Goal: Task Accomplishment & Management: Complete application form

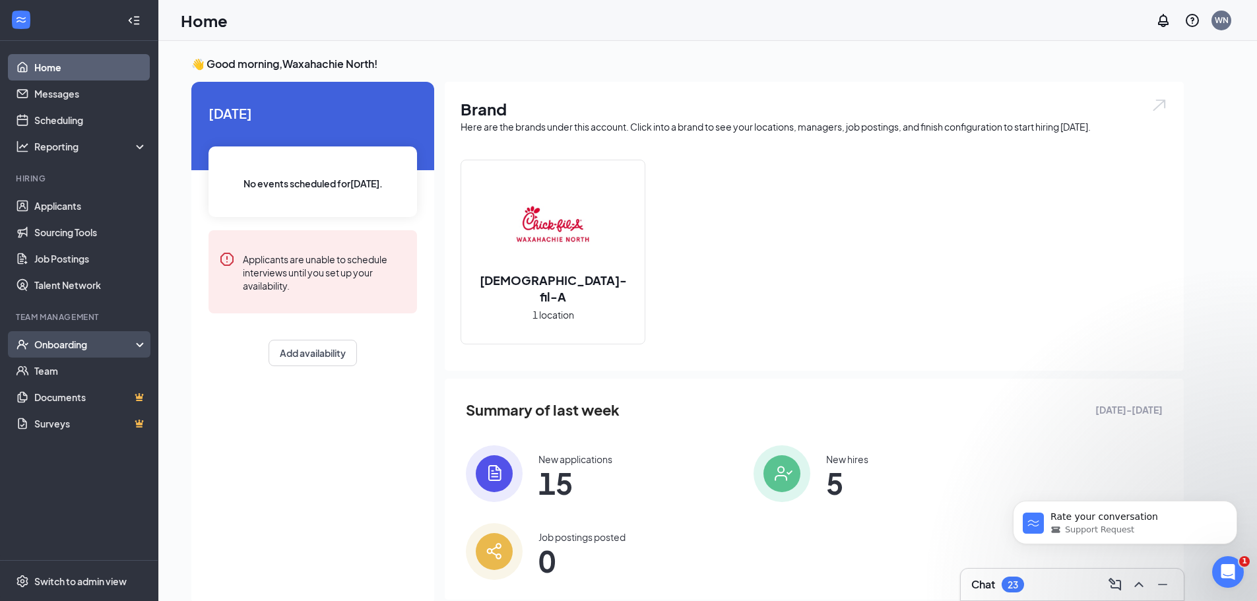
click at [58, 346] on div "Onboarding" at bounding box center [85, 344] width 102 height 13
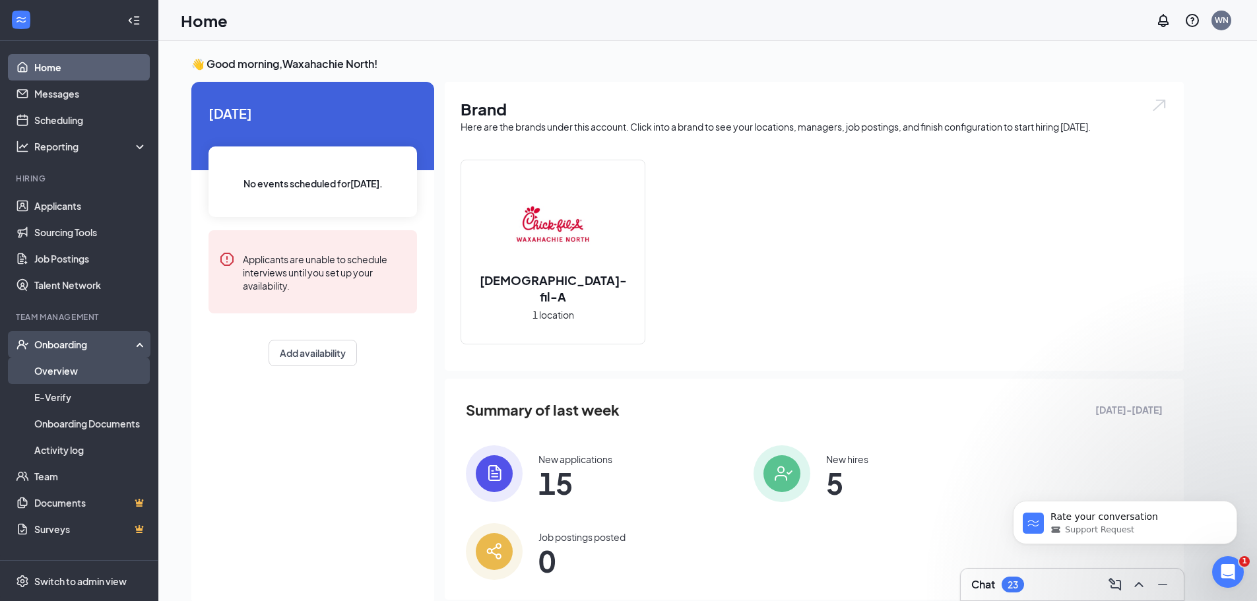
click at [92, 371] on link "Overview" at bounding box center [90, 371] width 113 height 26
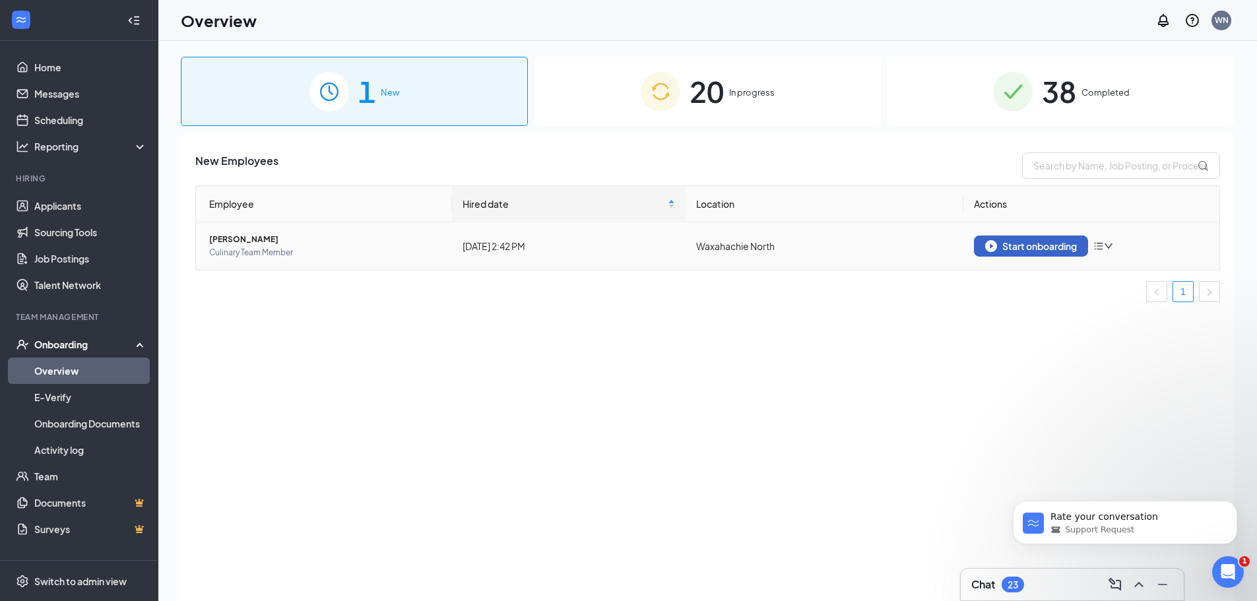
click at [1071, 247] on div "Start onboarding" at bounding box center [1031, 246] width 92 height 12
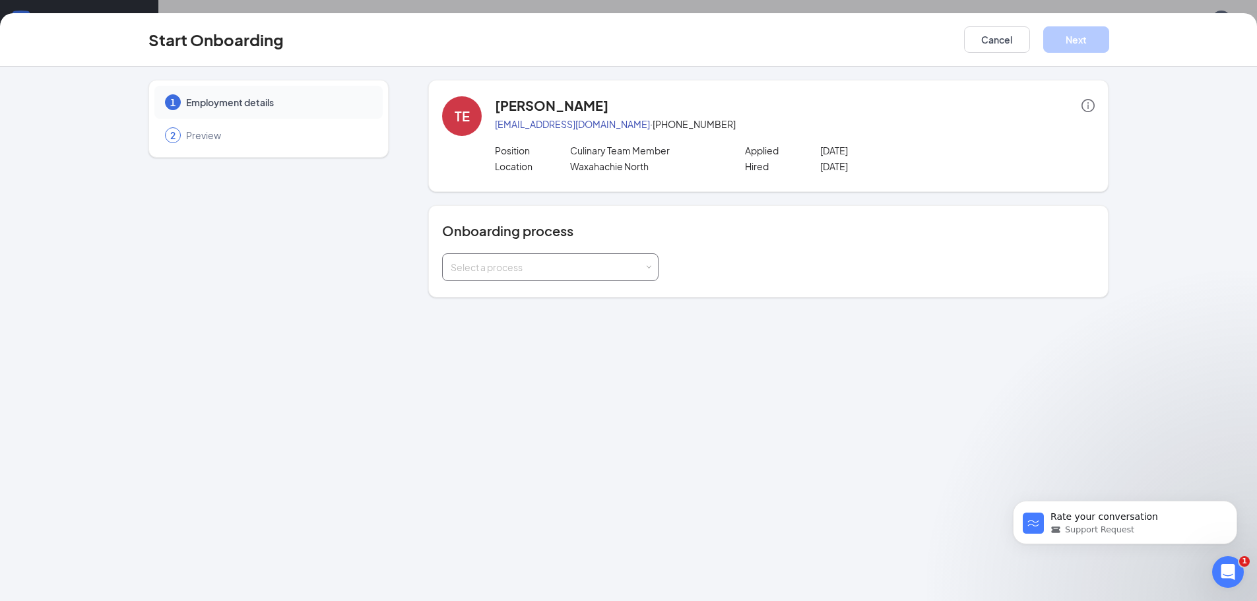
click at [520, 270] on div "Select a process" at bounding box center [547, 267] width 193 height 13
click at [505, 289] on span "Team Member Onboarding" at bounding box center [505, 295] width 117 height 12
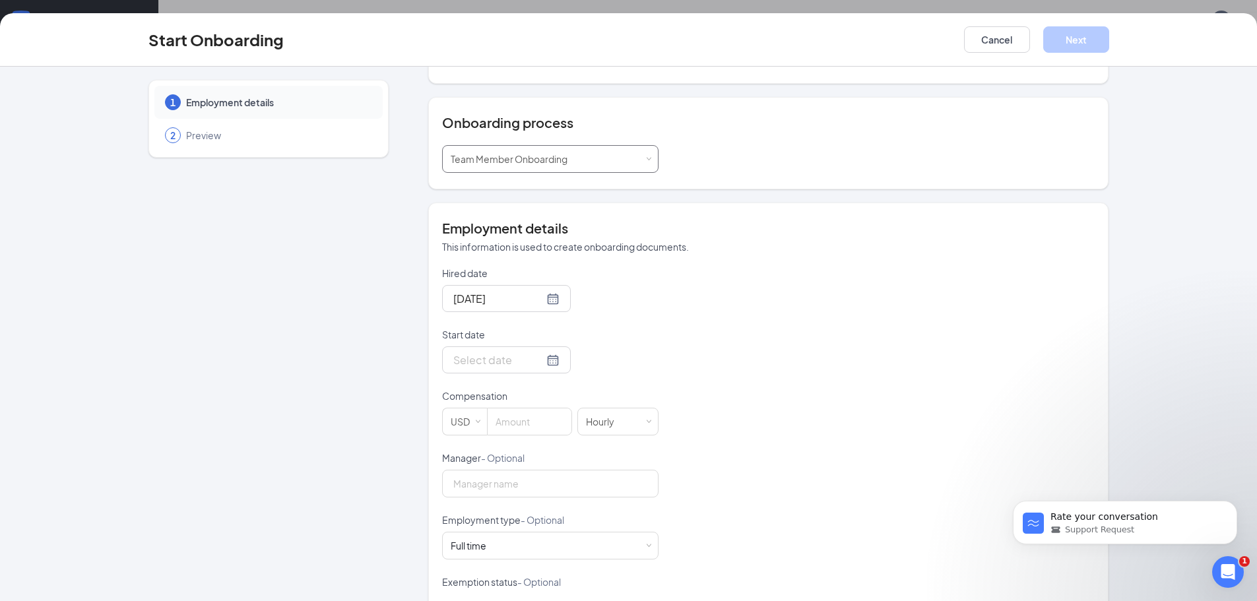
scroll to position [132, 0]
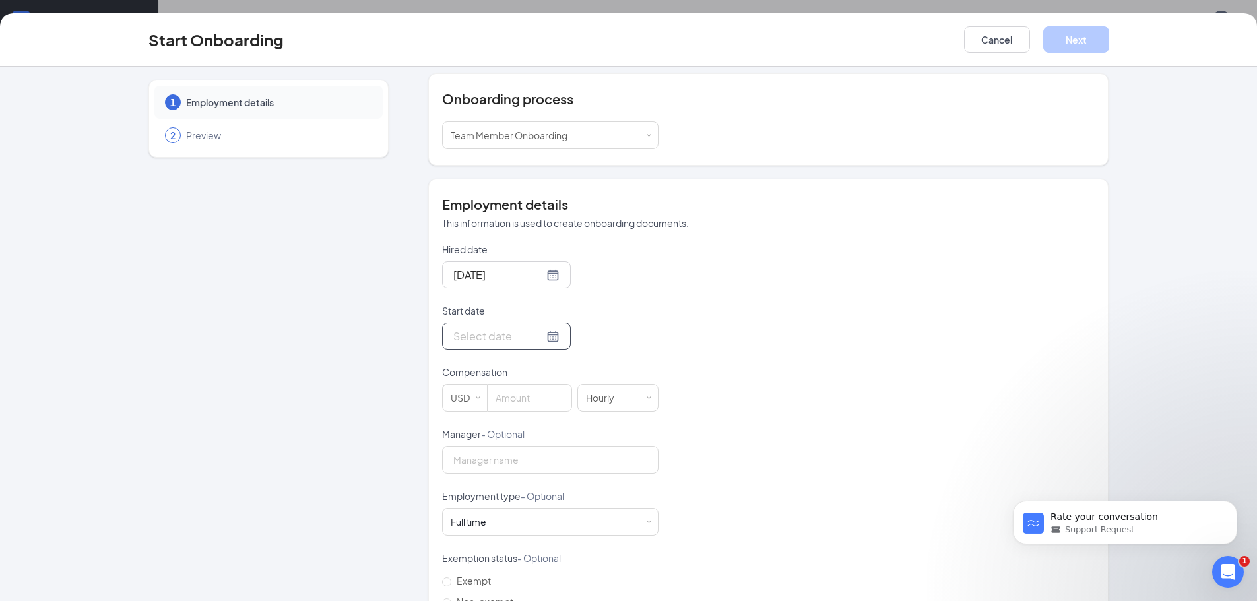
click at [490, 339] on input "Start date" at bounding box center [498, 336] width 90 height 16
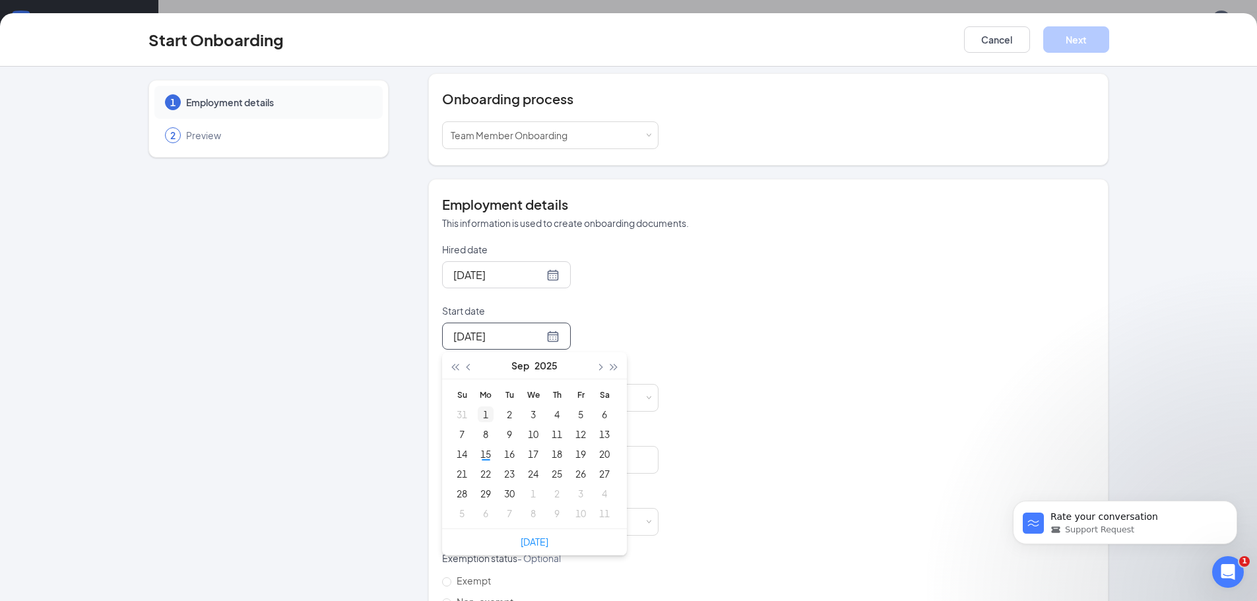
type input "[DATE]"
click at [478, 458] on div "15" at bounding box center [486, 454] width 16 height 16
click at [532, 404] on input at bounding box center [530, 398] width 84 height 26
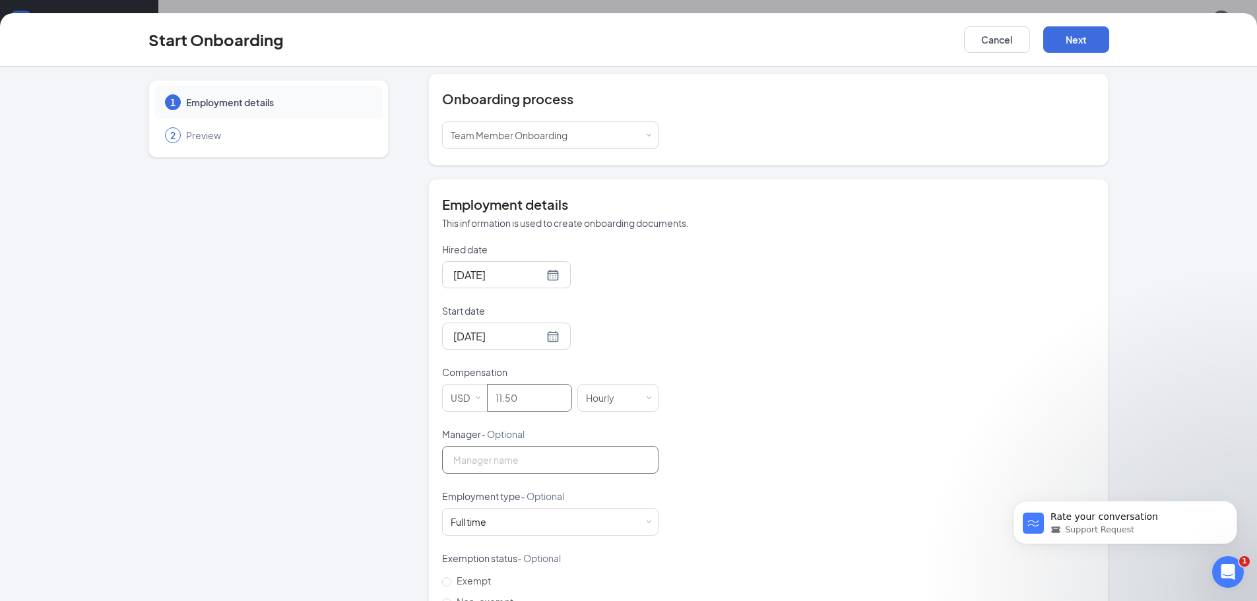
type input "11.5"
click at [538, 462] on input "Manager - Optional" at bounding box center [550, 460] width 216 height 28
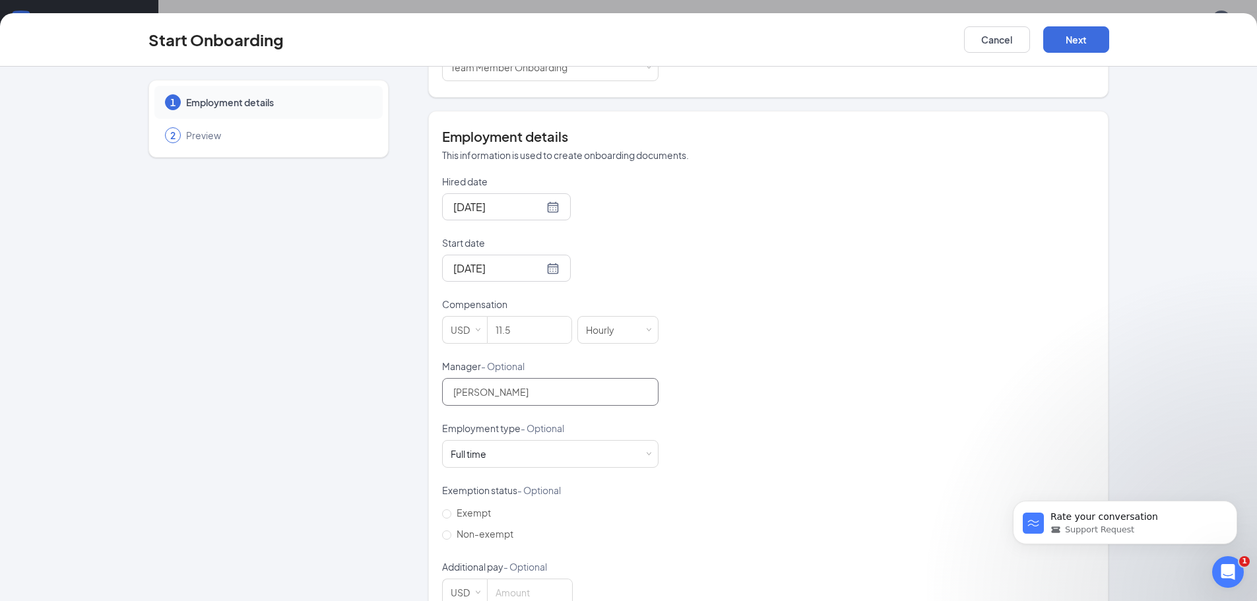
scroll to position [235, 0]
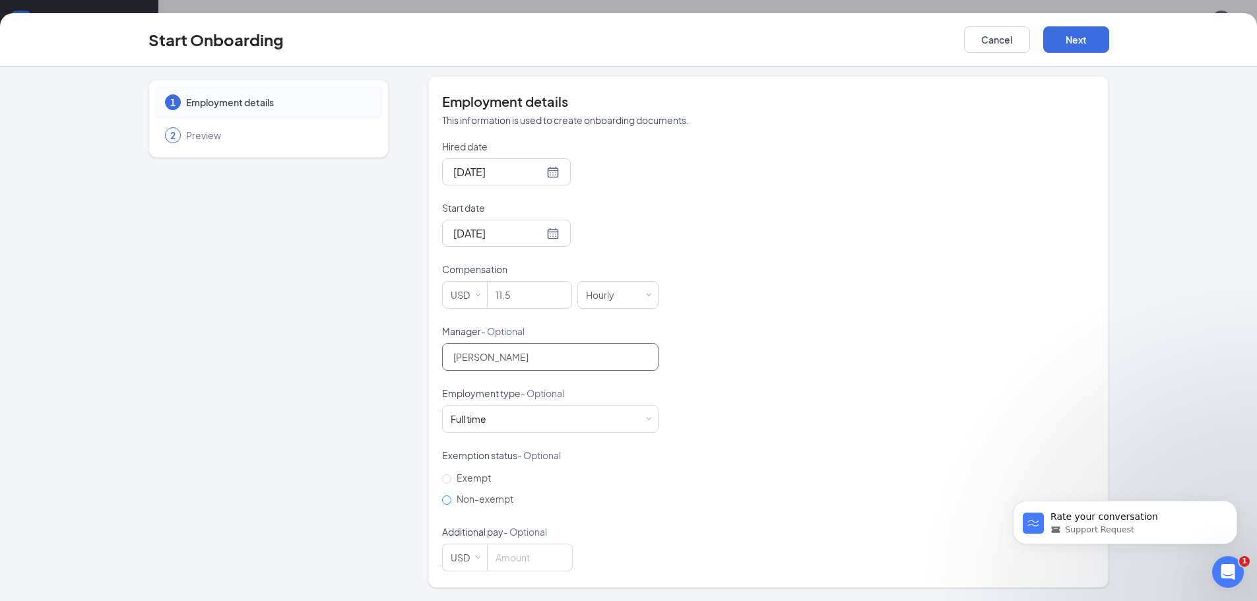
type input "[PERSON_NAME]"
click at [451, 502] on span "Non-exempt" at bounding box center [484, 499] width 67 height 12
click at [448, 502] on input "Non-exempt" at bounding box center [446, 499] width 9 height 9
radio input "true"
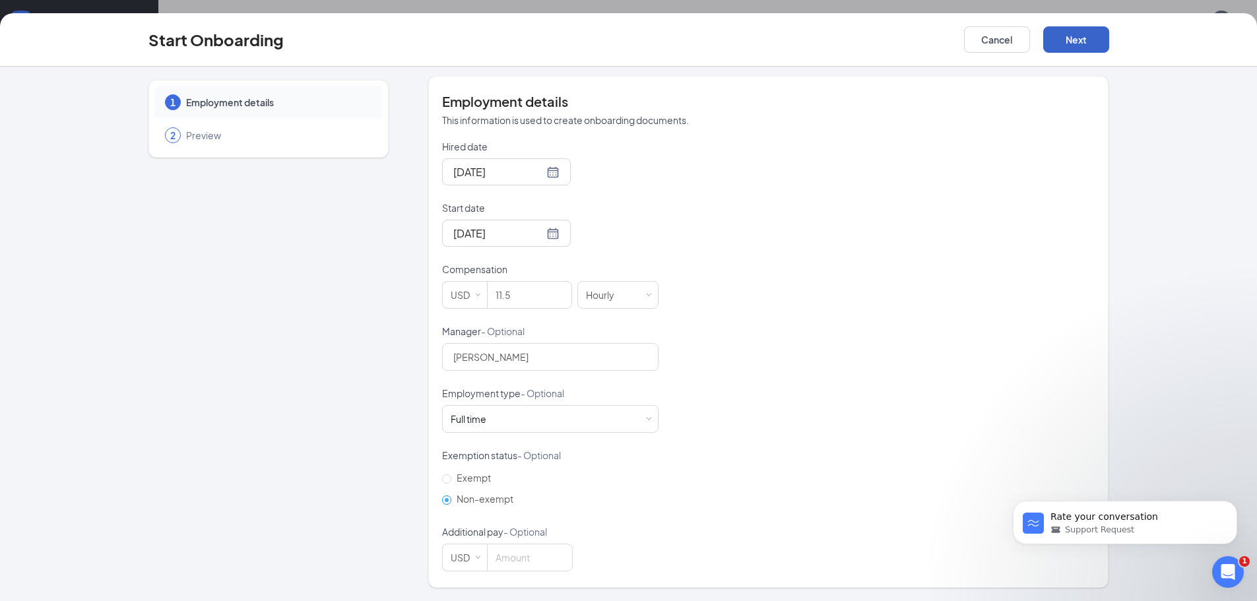
click at [1058, 40] on button "Next" at bounding box center [1076, 39] width 66 height 26
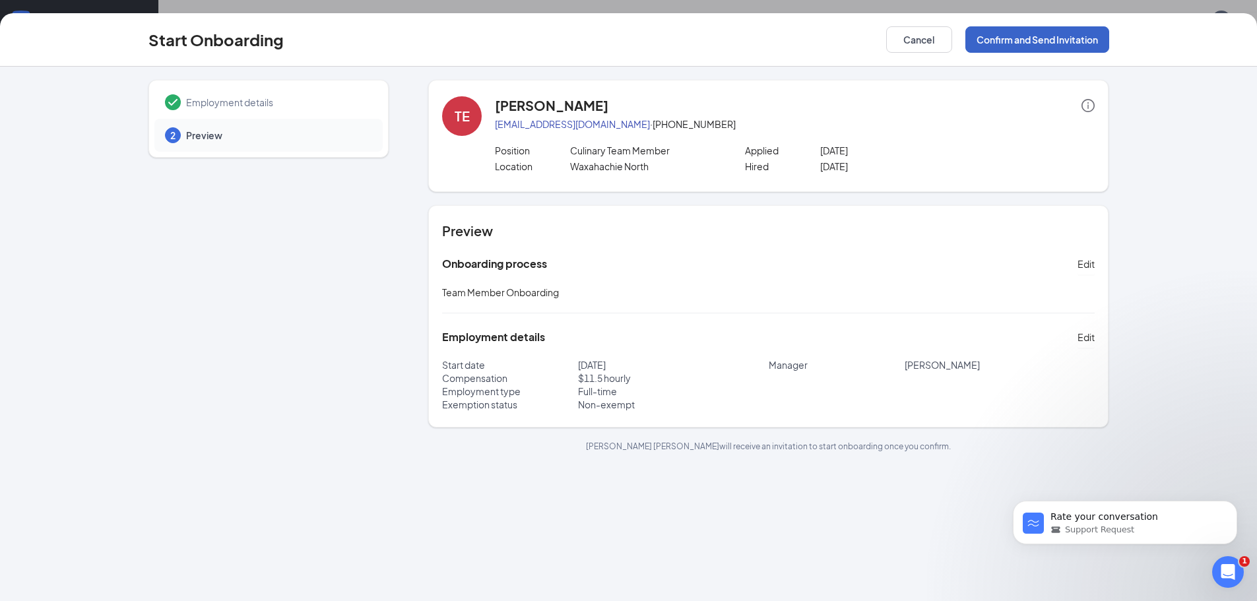
click at [1036, 33] on button "Confirm and Send Invitation" at bounding box center [1037, 39] width 144 height 26
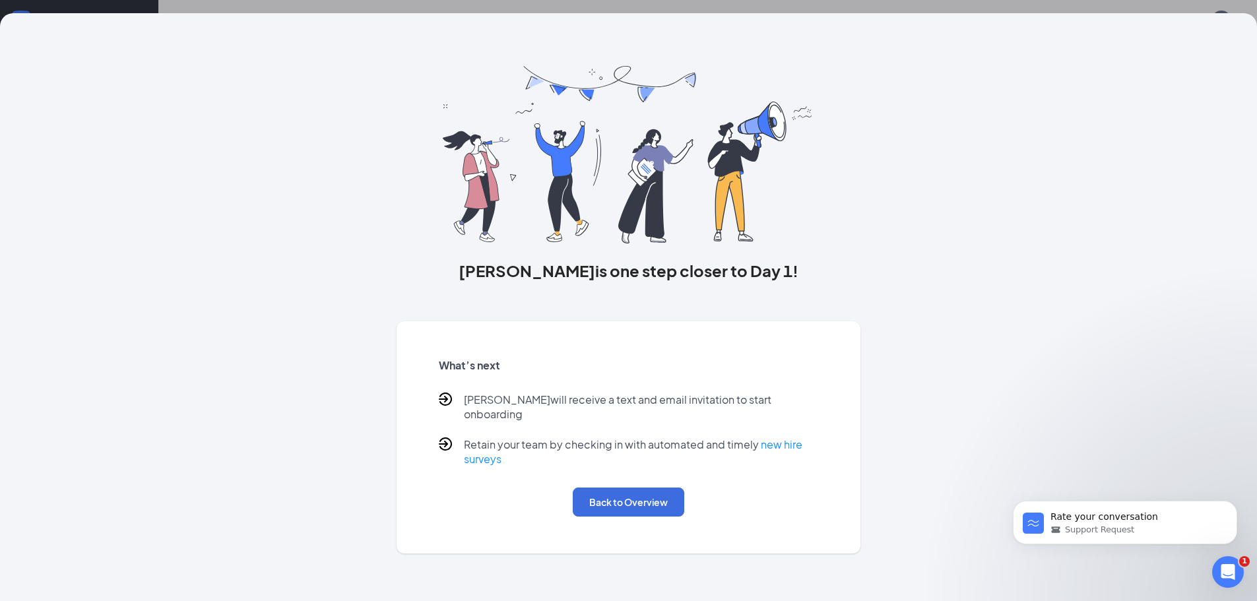
click at [976, 88] on div "[PERSON_NAME] is one step closer to Day 1! What’s next [PERSON_NAME] will recei…" at bounding box center [628, 283] width 1013 height 540
click at [619, 502] on button "Back to Overview" at bounding box center [628, 502] width 111 height 29
